Goal: Task Accomplishment & Management: Complete application form

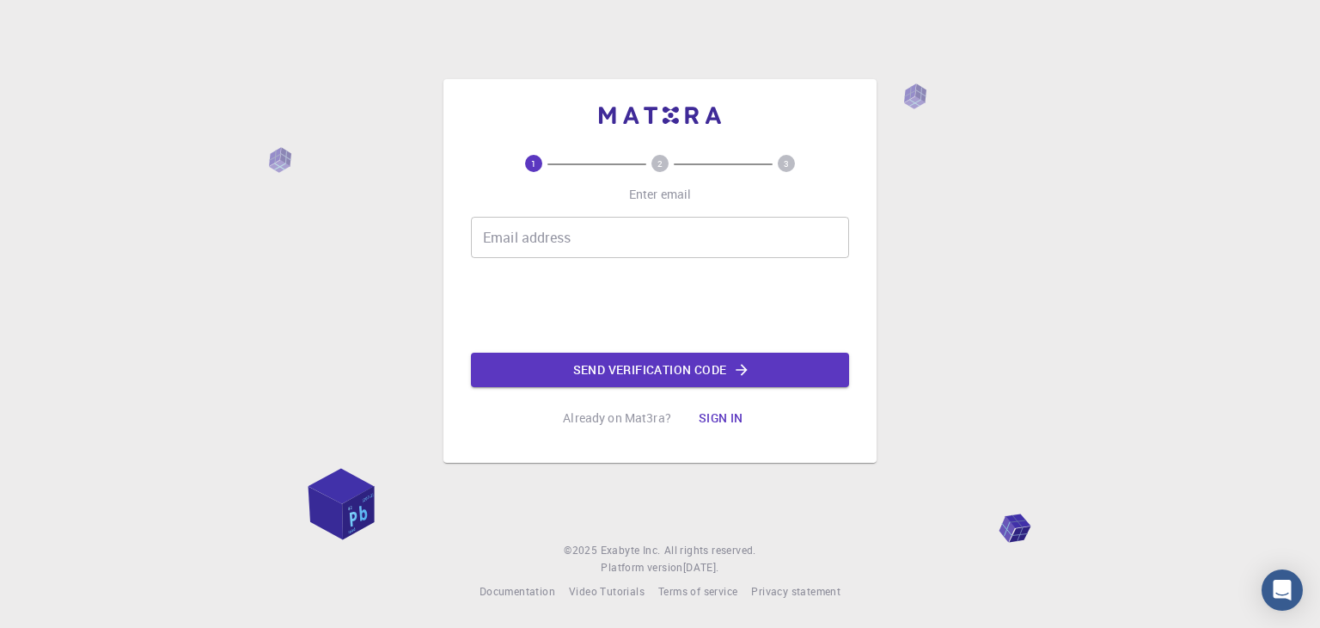
click at [577, 247] on input "Email address" at bounding box center [660, 237] width 378 height 41
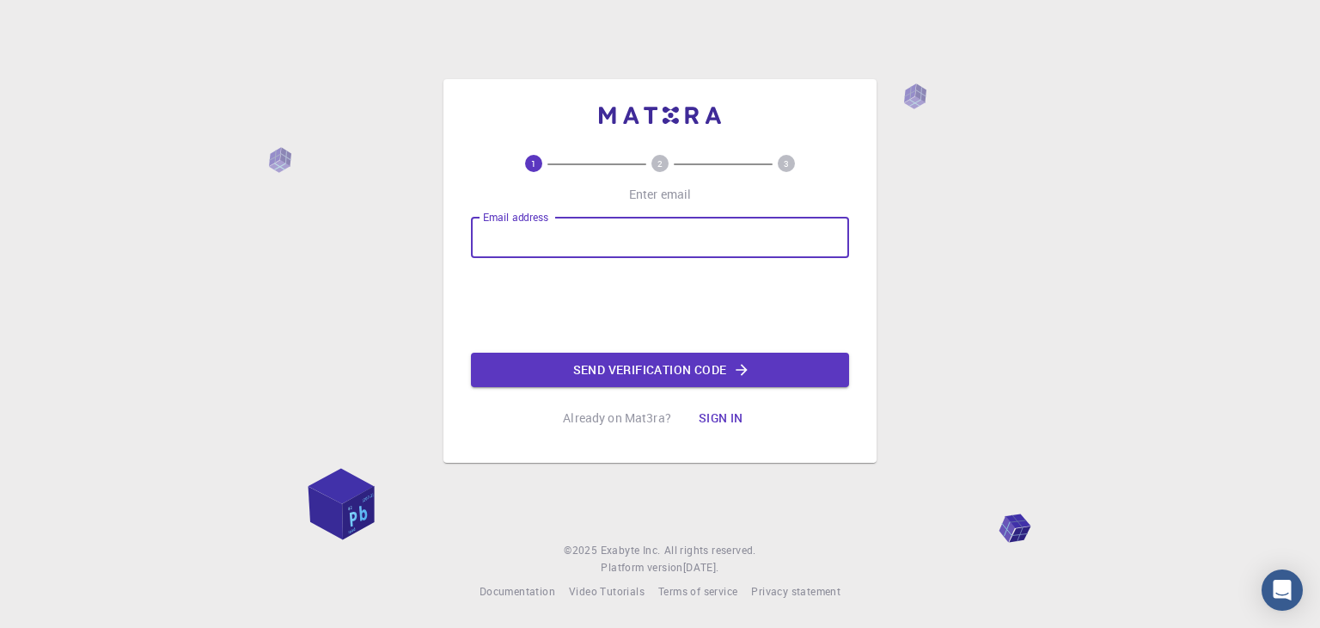
type input "[EMAIL_ADDRESS][DOMAIN_NAME]"
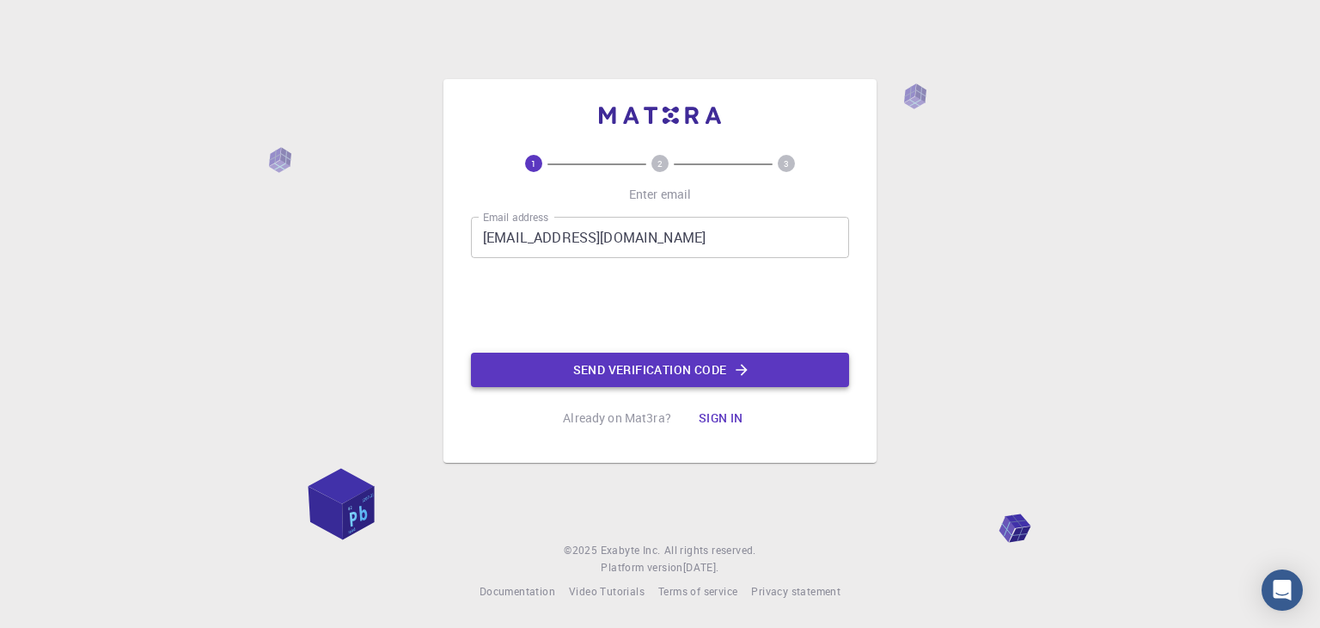
click at [704, 362] on button "Send verification code" at bounding box center [660, 369] width 378 height 34
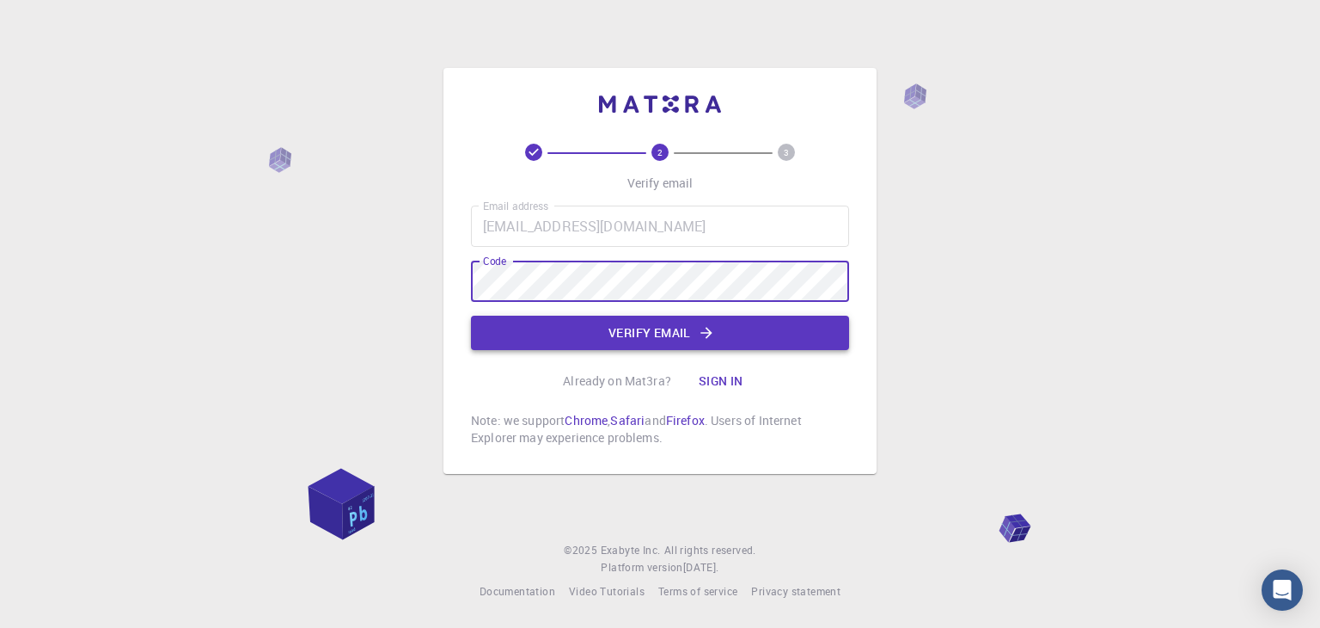
click at [634, 331] on button "Verify email" at bounding box center [660, 332] width 378 height 34
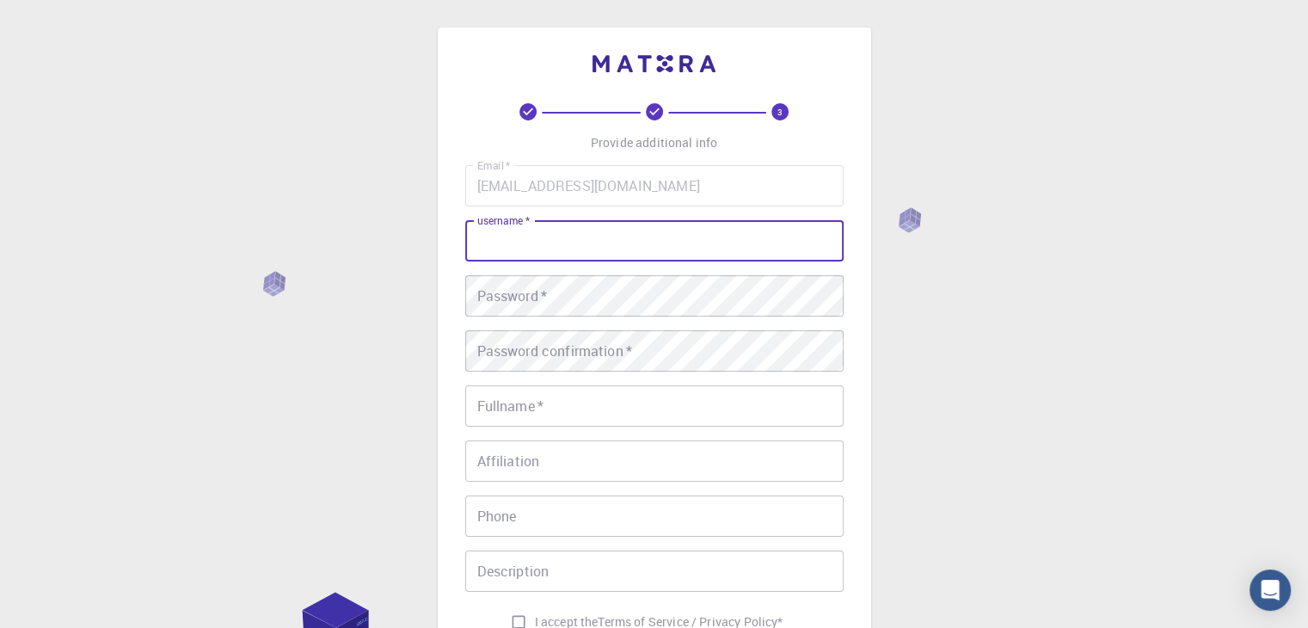
click at [560, 233] on input "username   *" at bounding box center [654, 240] width 378 height 41
type input "ashuphys"
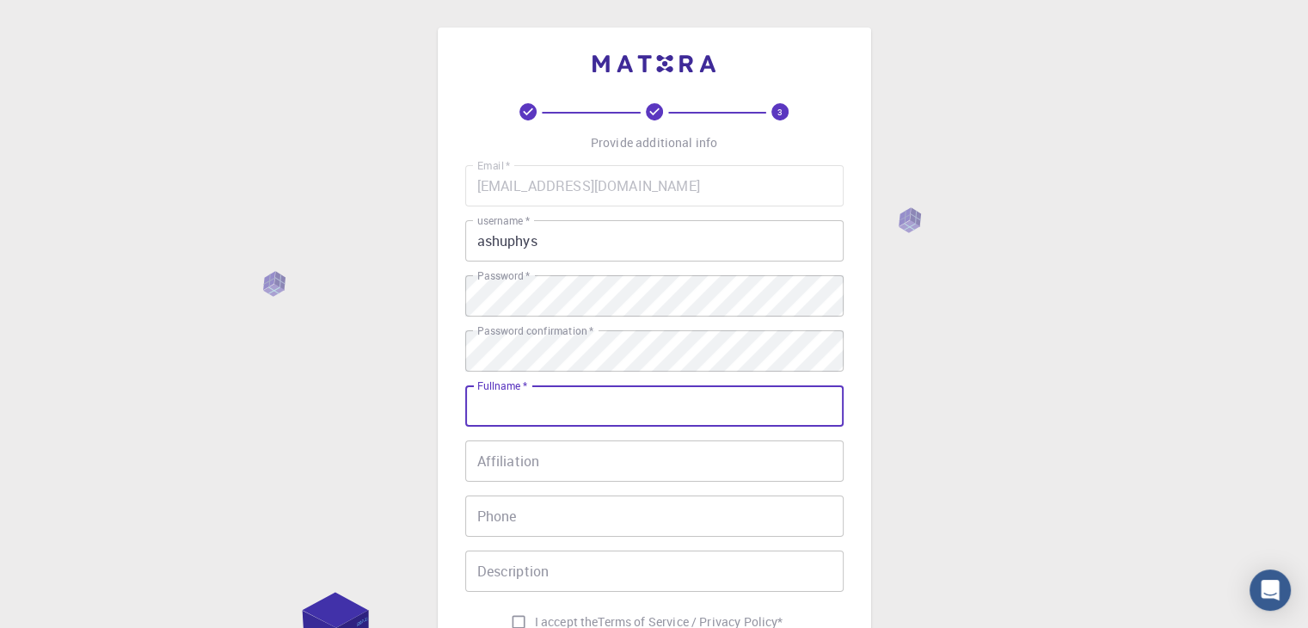
click at [512, 414] on input "Fullname   *" at bounding box center [654, 405] width 378 height 41
type input "[PERSON_NAME]"
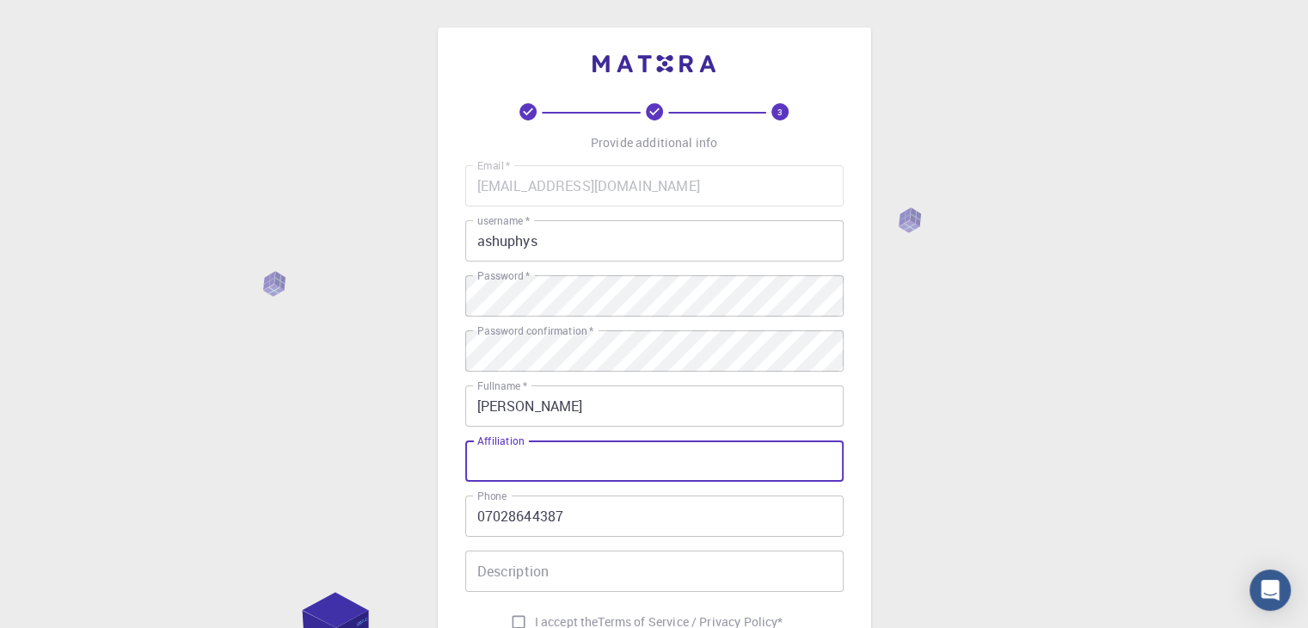
click at [519, 462] on input "Affiliation" at bounding box center [654, 460] width 378 height 41
click at [487, 520] on input "07028644387" at bounding box center [654, 515] width 378 height 41
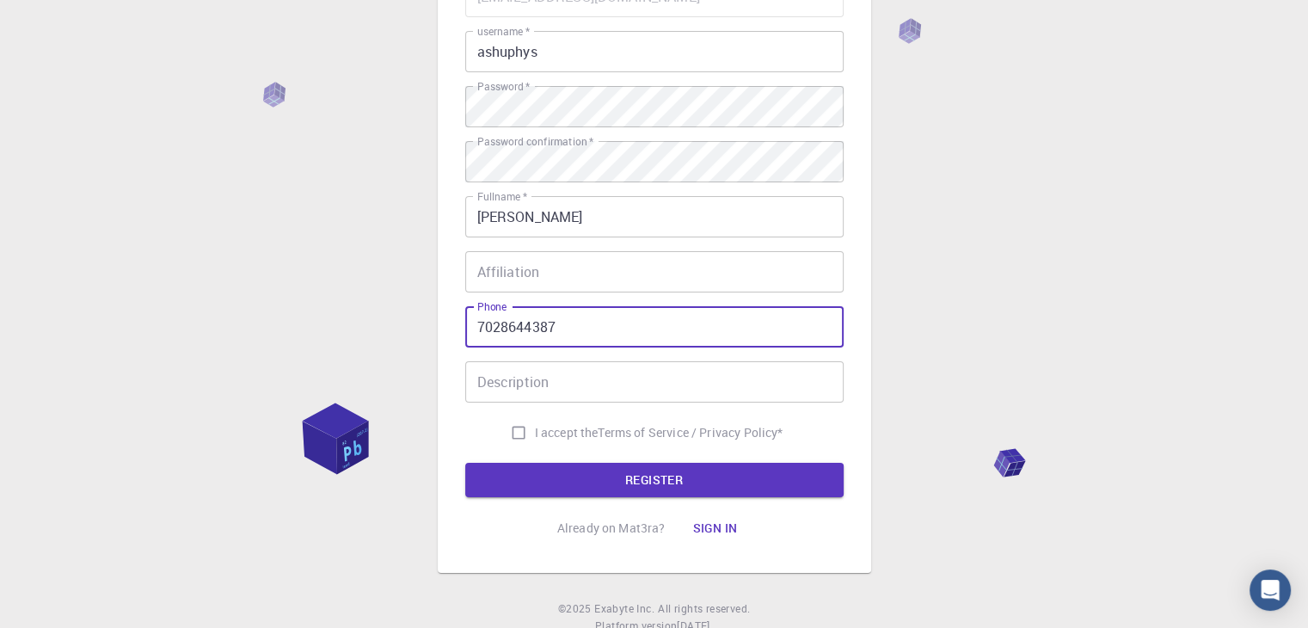
scroll to position [248, 0]
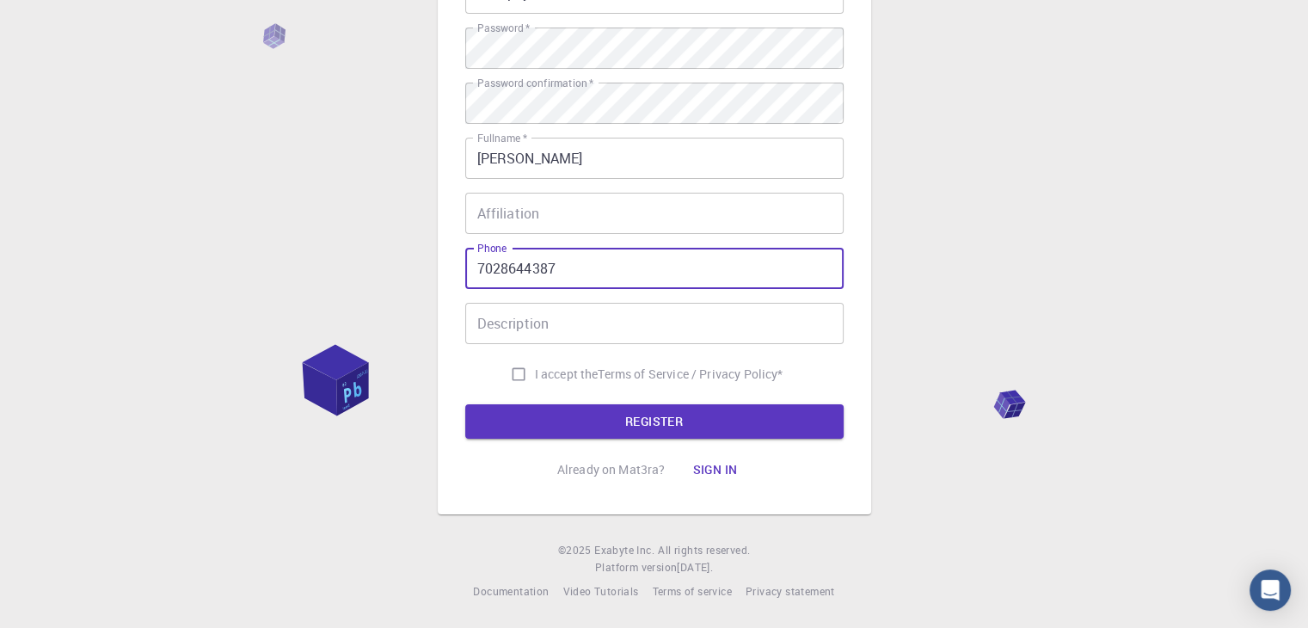
type input "7028644387"
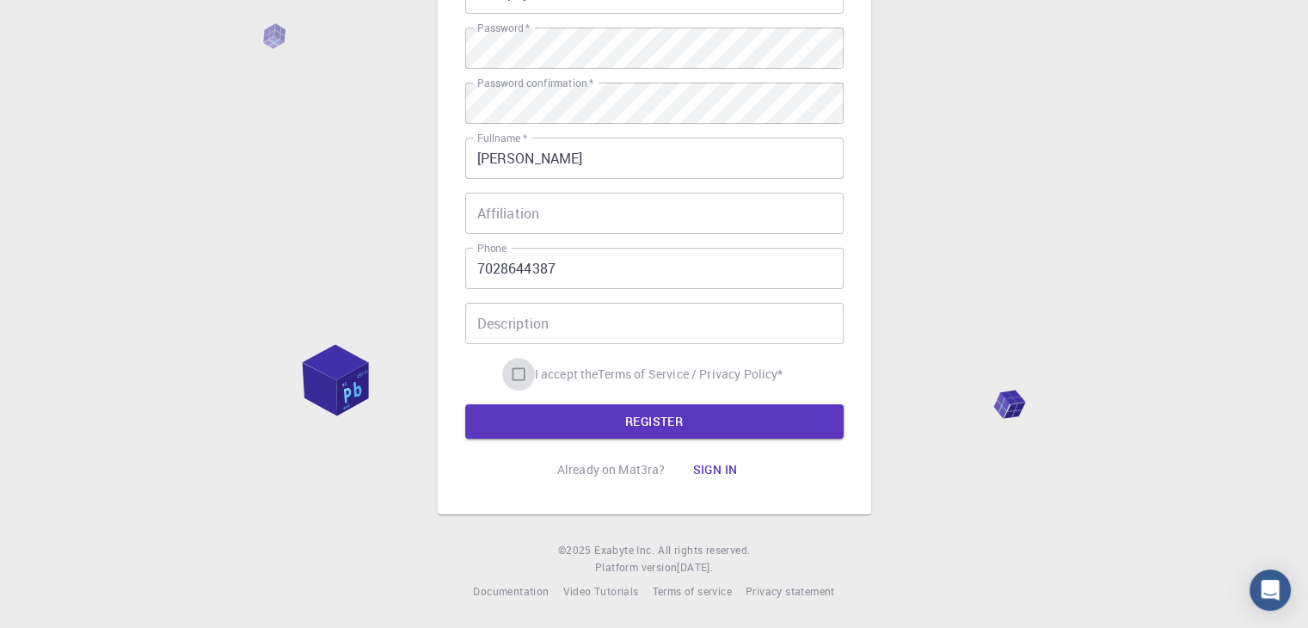
drag, startPoint x: 505, startPoint y: 373, endPoint x: 516, endPoint y: 380, distance: 12.4
click at [505, 373] on input "I accept the Terms of Service / Privacy Policy *" at bounding box center [518, 374] width 33 height 33
checkbox input "true"
click at [598, 426] on button "REGISTER" at bounding box center [654, 421] width 378 height 34
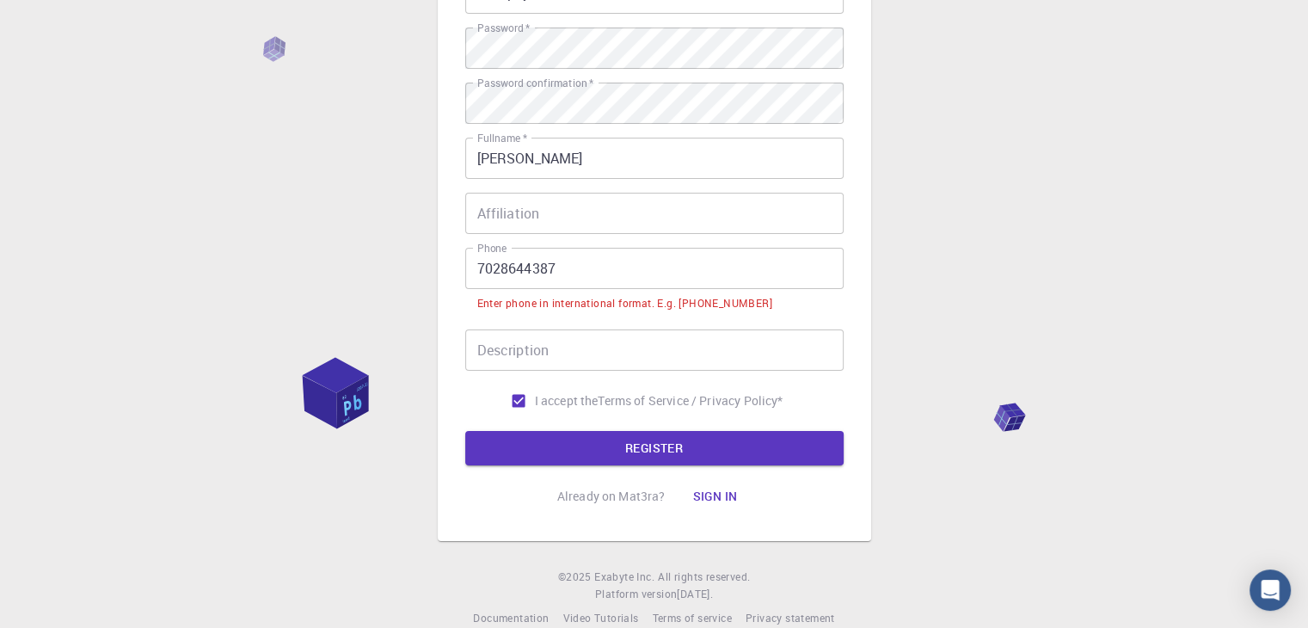
click at [476, 272] on input "7028644387" at bounding box center [654, 268] width 378 height 41
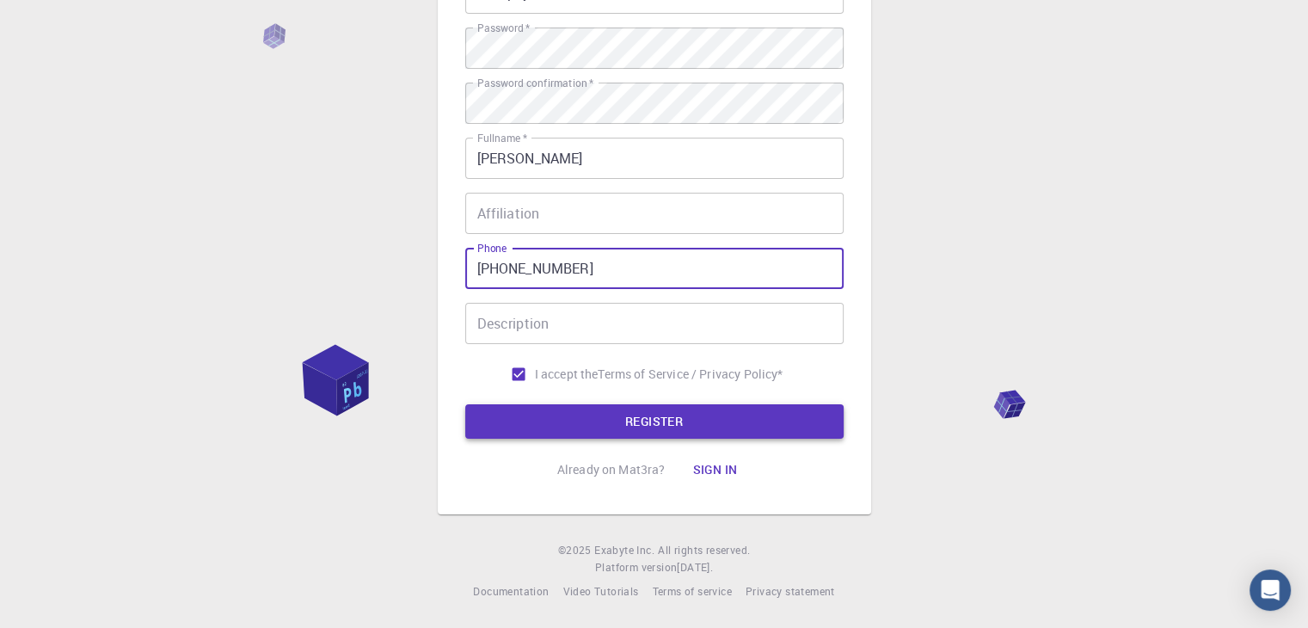
type input "[PHONE_NUMBER]"
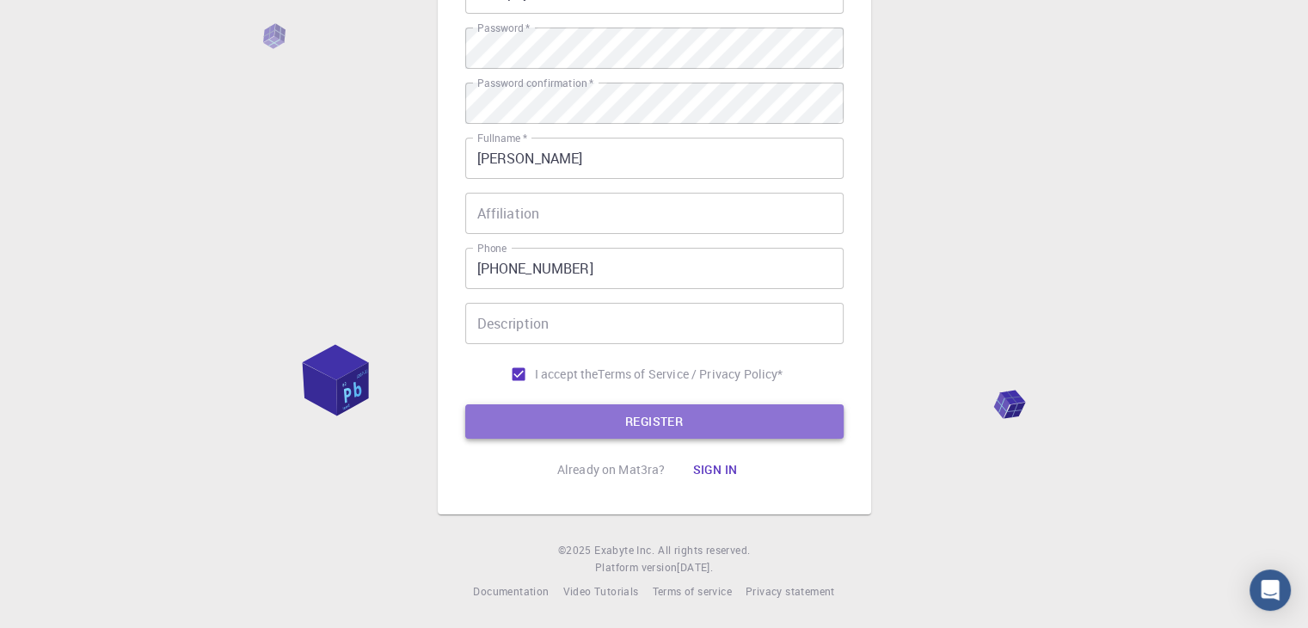
click at [601, 427] on button "REGISTER" at bounding box center [654, 421] width 378 height 34
